Goal: Information Seeking & Learning: Understand process/instructions

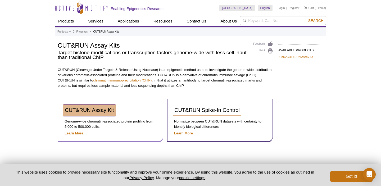
click at [100, 113] on span "CUT&RUN Assay Kit" at bounding box center [89, 110] width 49 height 6
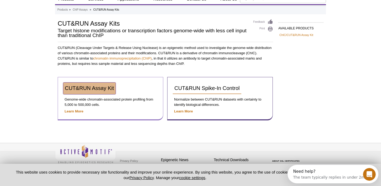
scroll to position [29, 0]
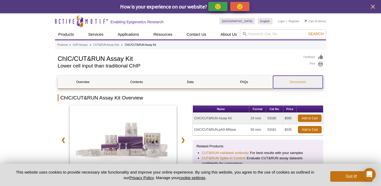
click at [294, 84] on link "Documents" at bounding box center [298, 82] width 50 height 13
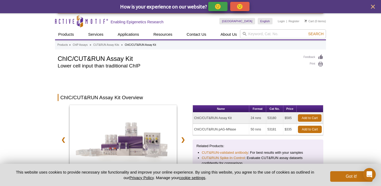
scroll to position [1624, 0]
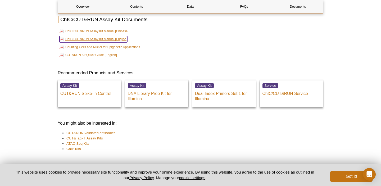
click at [97, 39] on link "ChIC/CUT&RUN Assay Kit Manual [English]" at bounding box center [94, 39] width 68 height 6
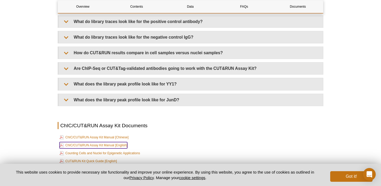
scroll to position [1510, 0]
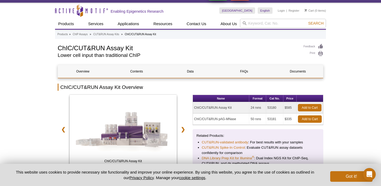
scroll to position [17, 0]
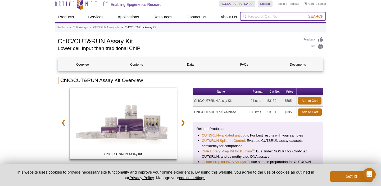
click at [262, 17] on input "search" at bounding box center [283, 16] width 86 height 9
type input "k"
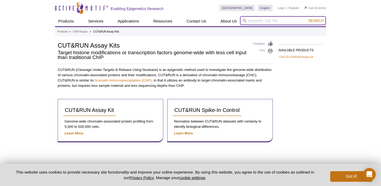
click at [260, 21] on input "search" at bounding box center [283, 20] width 86 height 9
type input "cut and tag"
click at [307, 18] on button "Search" at bounding box center [316, 20] width 19 height 5
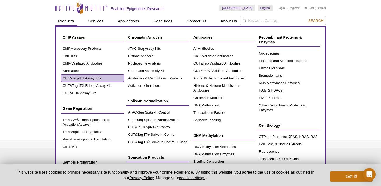
click at [80, 81] on link "CUT&Tag-IT® Assay Kits" at bounding box center [92, 78] width 63 height 7
click at [91, 78] on link "CUT&Tag-IT® Assay Kits" at bounding box center [92, 78] width 63 height 7
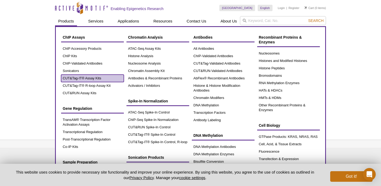
click at [61, 75] on link "CUT&Tag-IT® Assay Kits" at bounding box center [92, 78] width 63 height 7
click at [64, 78] on link "CUT&Tag-IT® Assay Kits" at bounding box center [92, 78] width 63 height 7
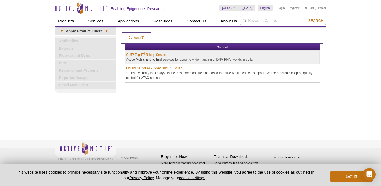
click at [44, 78] on div "Active Motif Logo Enabling Epigenetics Research 0 Search Skip to content Active…" at bounding box center [190, 93] width 381 height 186
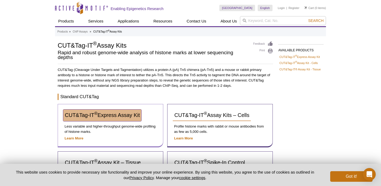
click at [117, 117] on span "CUT&Tag-IT ® Express Assay Kit" at bounding box center [102, 115] width 75 height 6
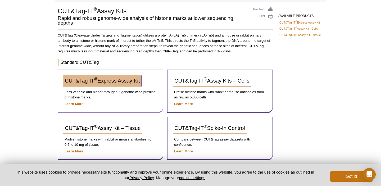
scroll to position [35, 0]
click at [90, 80] on span "CUT&Tag-IT ® Express Assay Kit" at bounding box center [102, 81] width 75 height 6
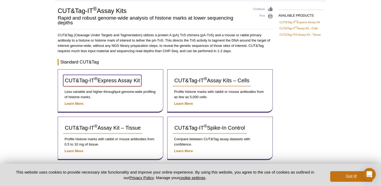
drag, startPoint x: 90, startPoint y: 80, endPoint x: 40, endPoint y: 76, distance: 49.6
click at [39, 76] on div "Active Motif Logo Enabling Epigenetics Research 0 Search Skip to content Active…" at bounding box center [190, 161] width 381 height 393
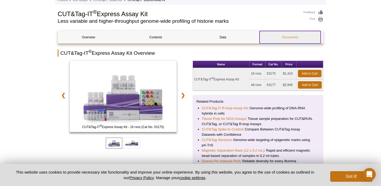
click at [296, 36] on link "Documents" at bounding box center [290, 37] width 61 height 13
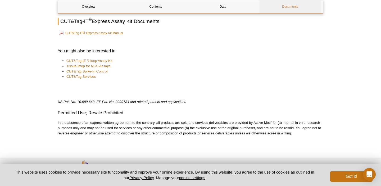
scroll to position [621, 0]
click at [102, 31] on link "CUT&Tag-IT® Express Assay Kit Manual" at bounding box center [92, 33] width 64 height 6
